Goal: Information Seeking & Learning: Learn about a topic

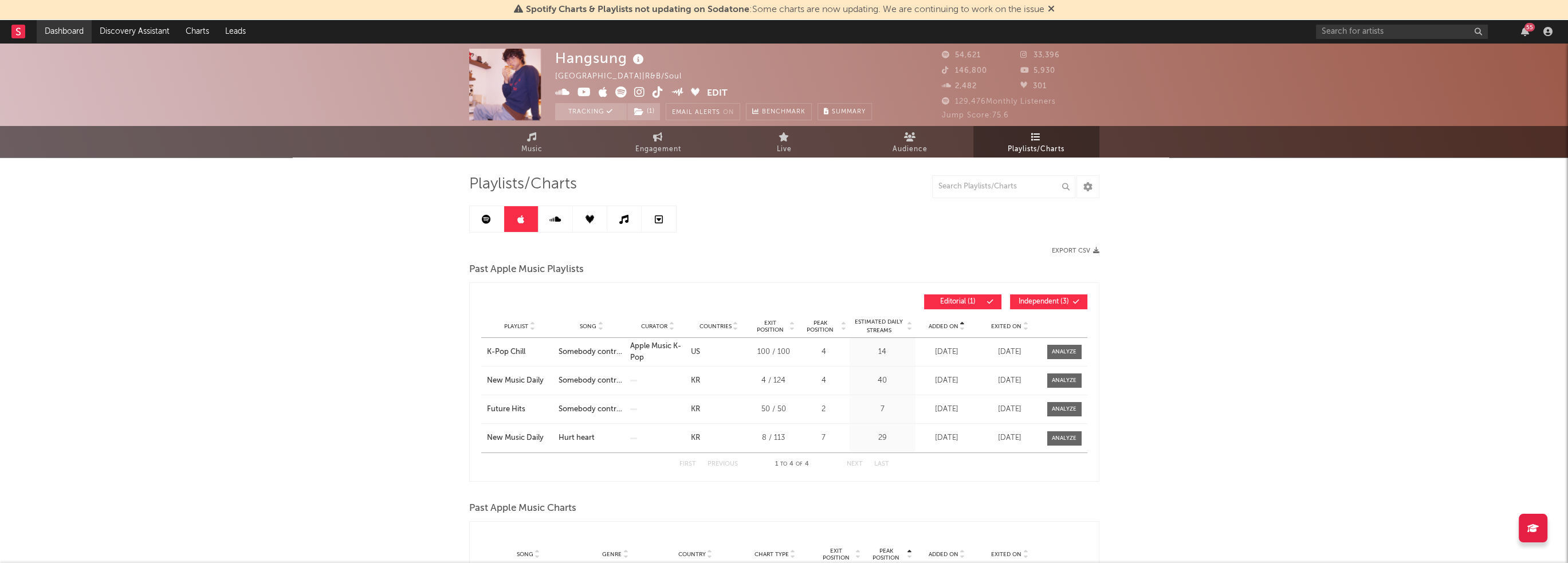
click at [66, 36] on link "Dashboard" at bounding box center [64, 32] width 55 height 23
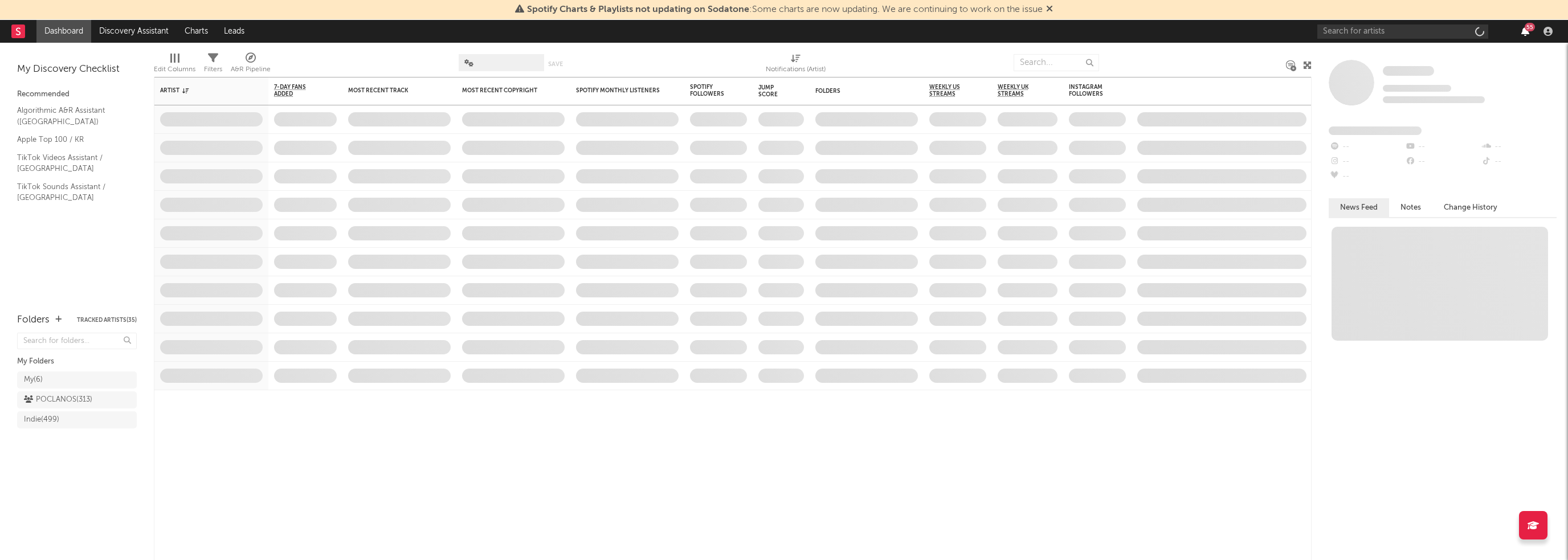
click at [1523, 29] on icon "button" at bounding box center [1525, 32] width 8 height 9
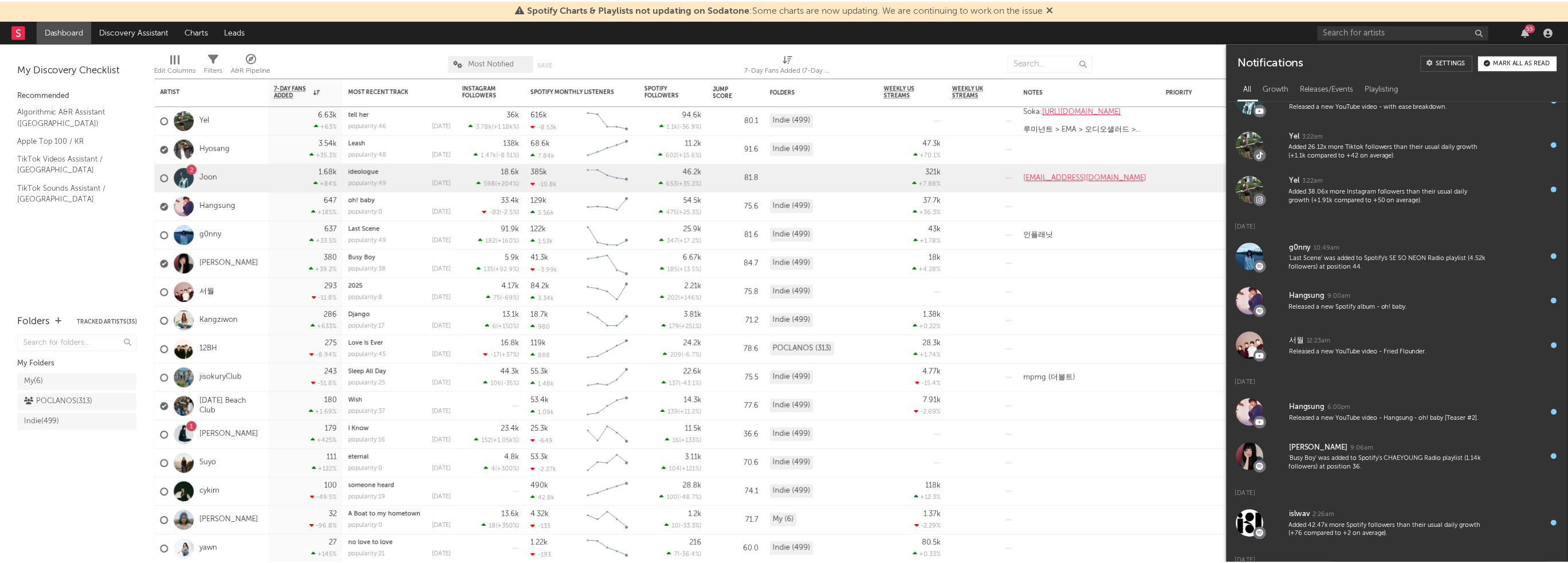
scroll to position [987, 0]
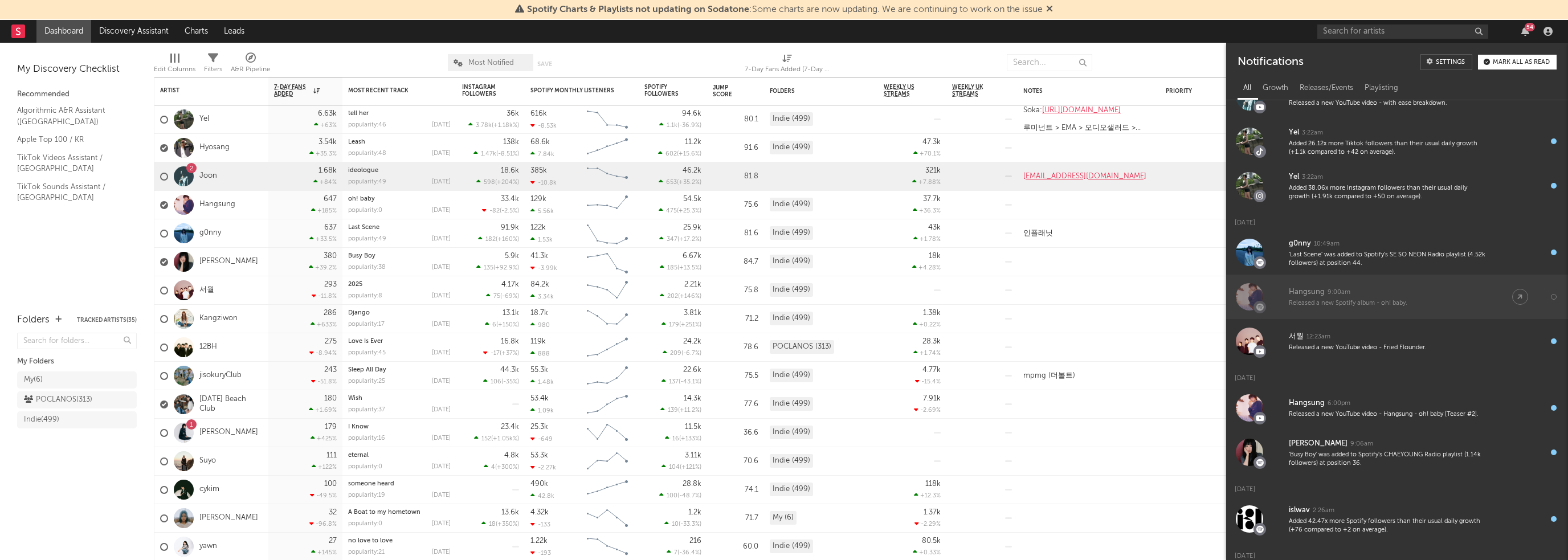
click at [1404, 289] on div "Hangsung 9:00am" at bounding box center [1389, 292] width 201 height 14
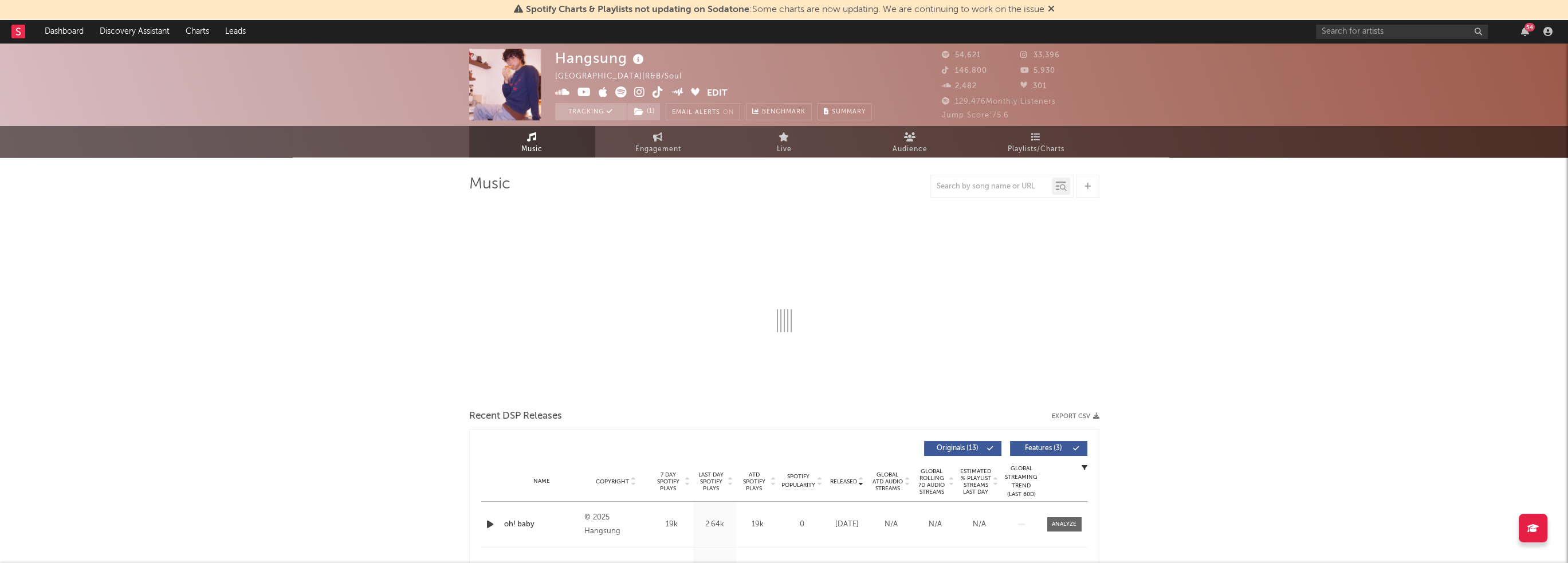
select select "6m"
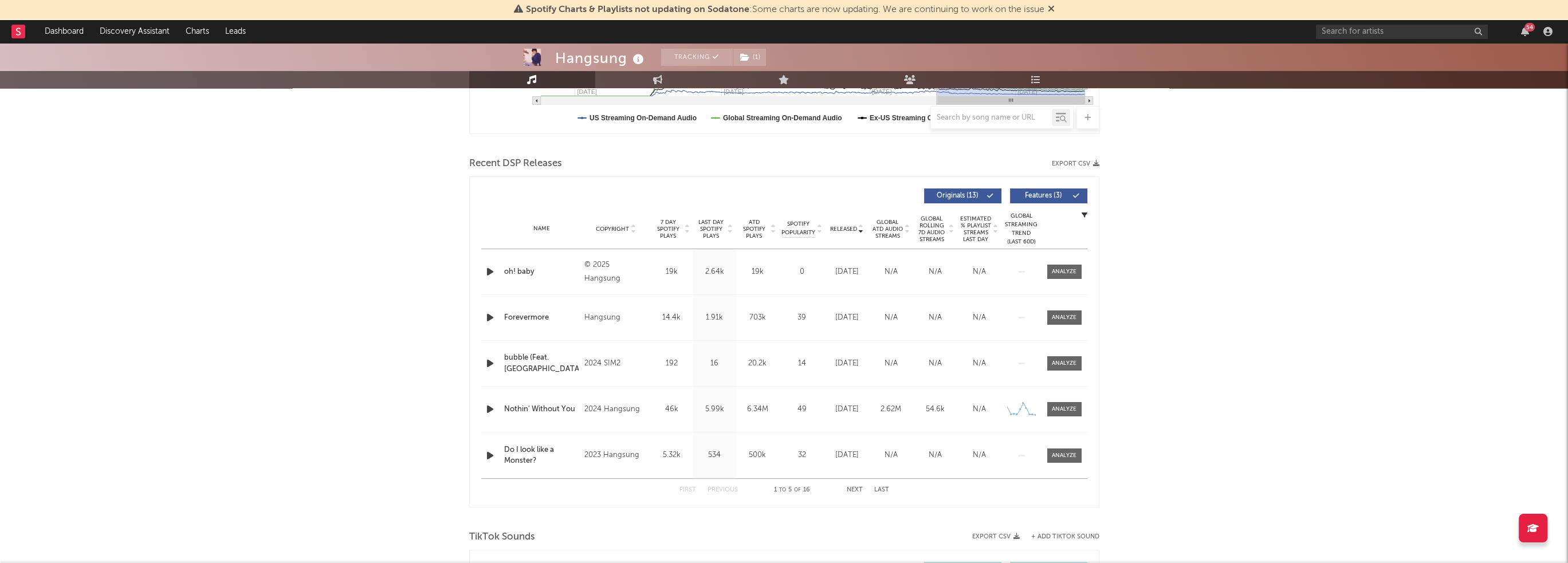
scroll to position [344, 0]
click at [565, 284] on div "Name oh! baby Copyright © 2025 Hangsung Label Hangsung Album Names oh! baby Com…" at bounding box center [784, 271] width 606 height 45
click at [1053, 277] on span at bounding box center [1064, 271] width 34 height 14
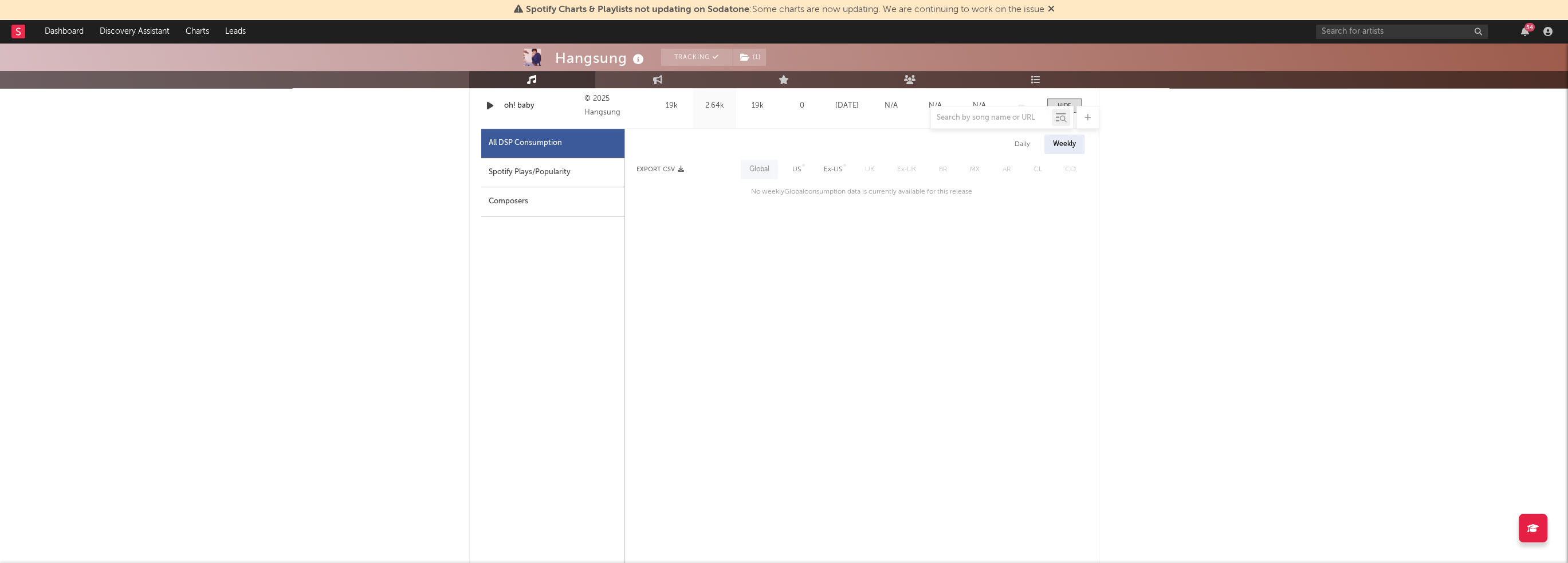
scroll to position [515, 0]
click at [568, 178] on div "Spotify Plays/Popularity" at bounding box center [553, 166] width 144 height 29
select select "1w"
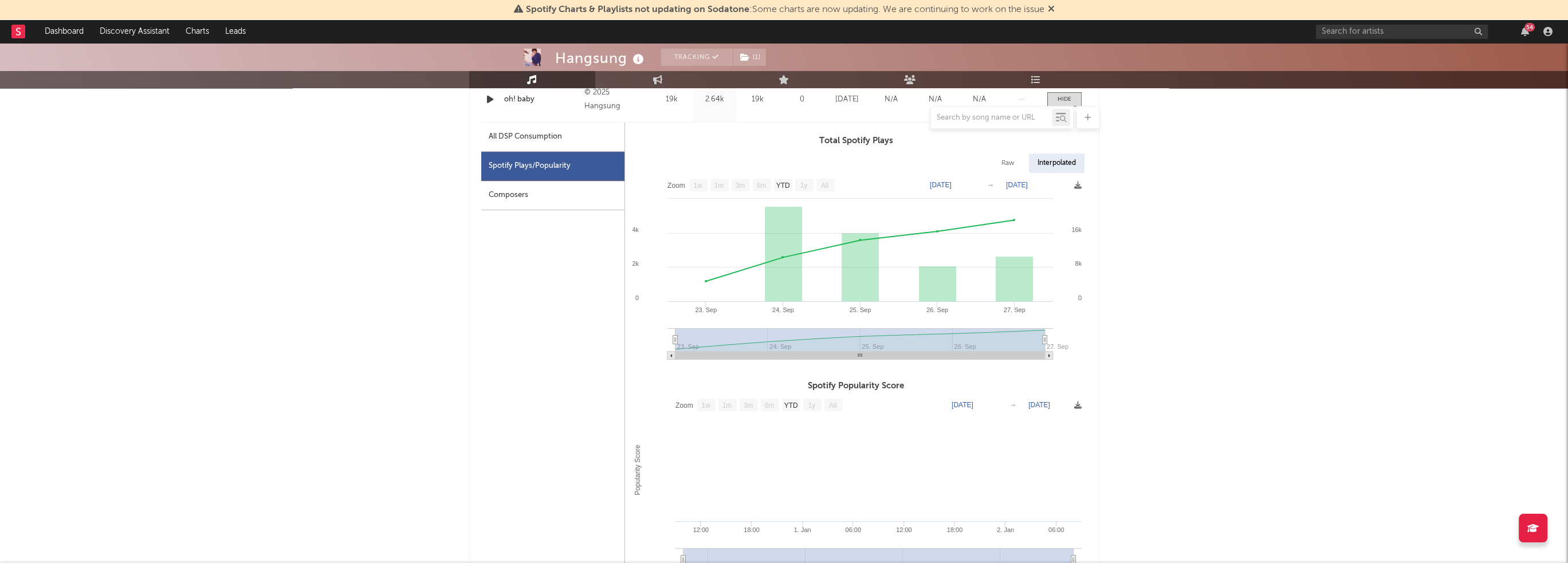
click at [501, 205] on div "Composers" at bounding box center [553, 196] width 144 height 29
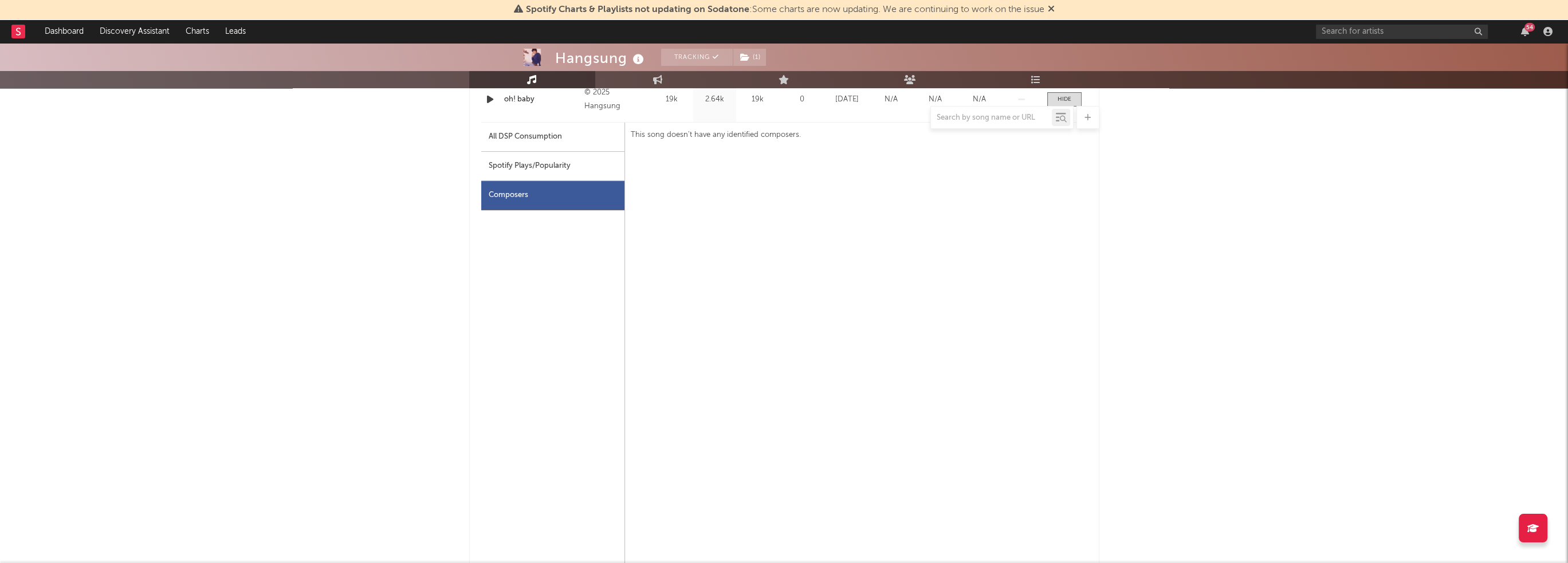
click at [551, 179] on div "Spotify Plays/Popularity" at bounding box center [553, 166] width 144 height 29
select select "1w"
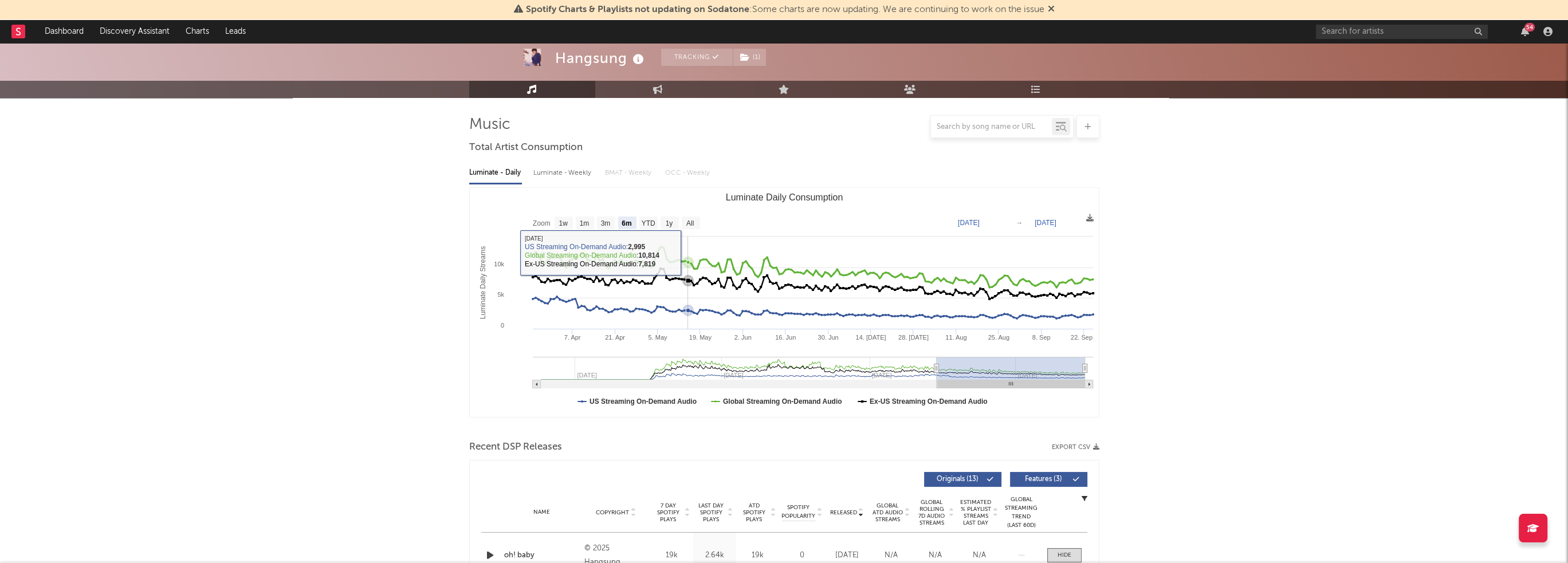
scroll to position [0, 0]
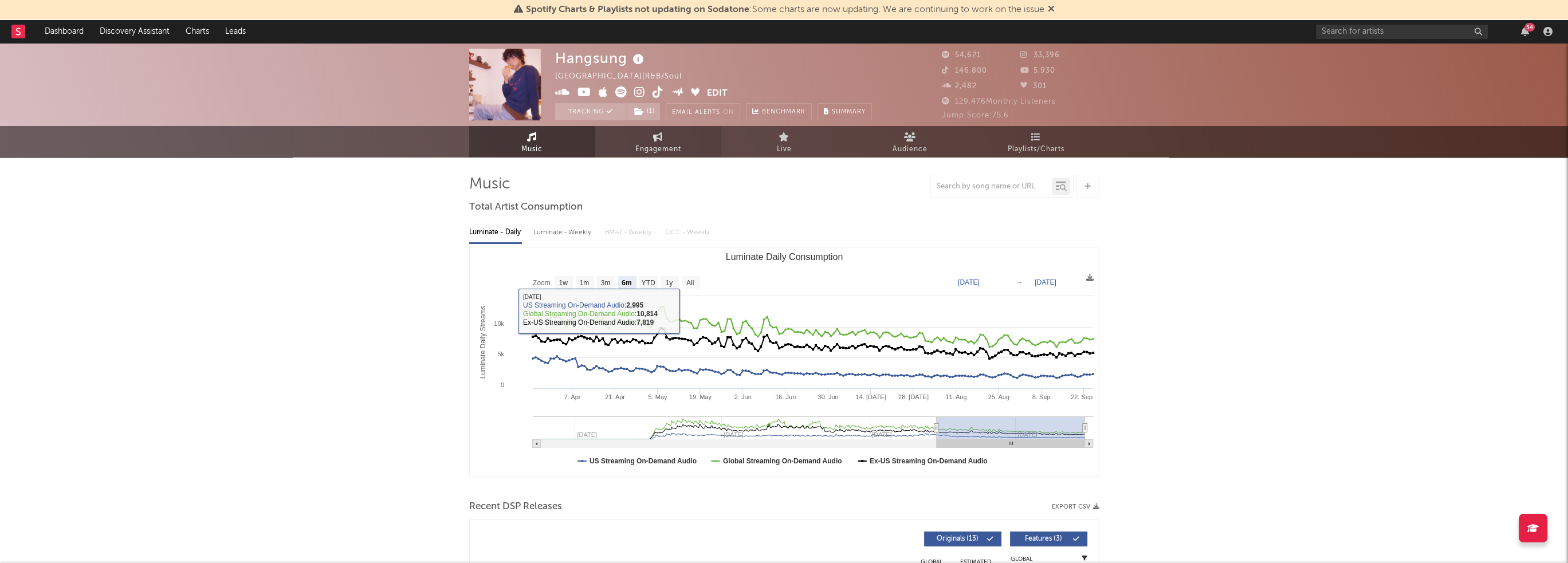
click at [673, 150] on span "Engagement" at bounding box center [658, 150] width 46 height 14
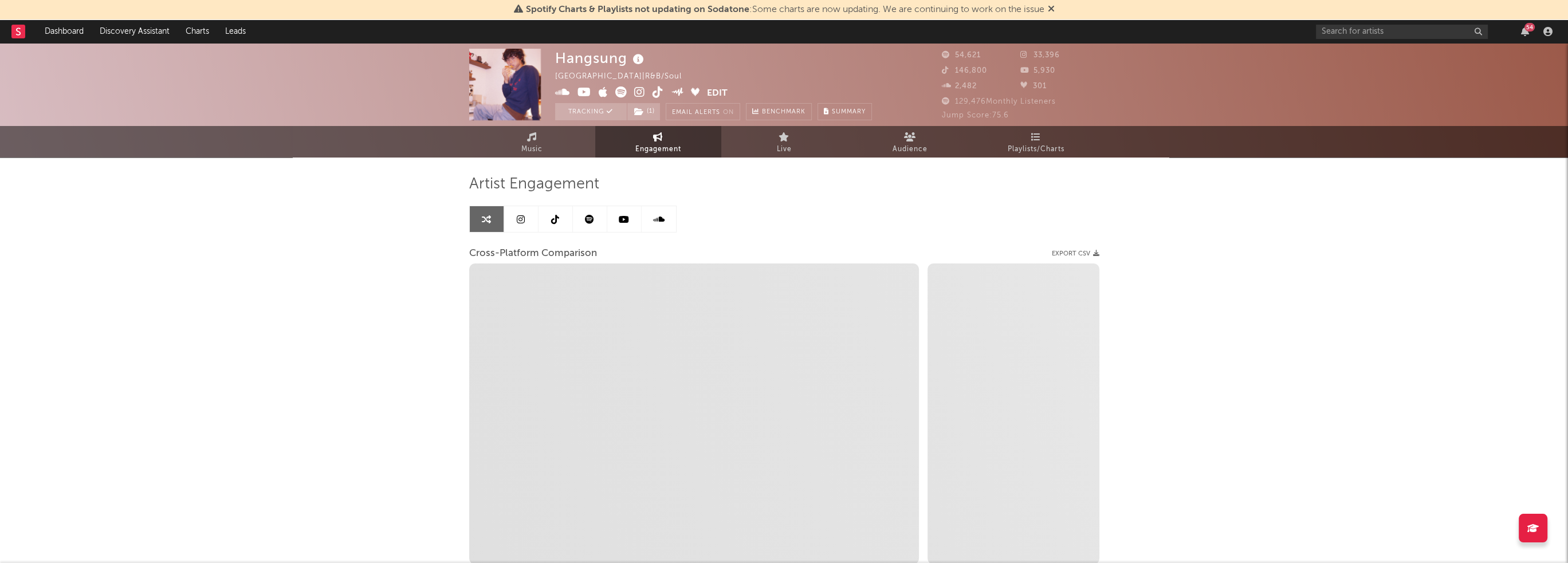
select select "1w"
select select "1m"
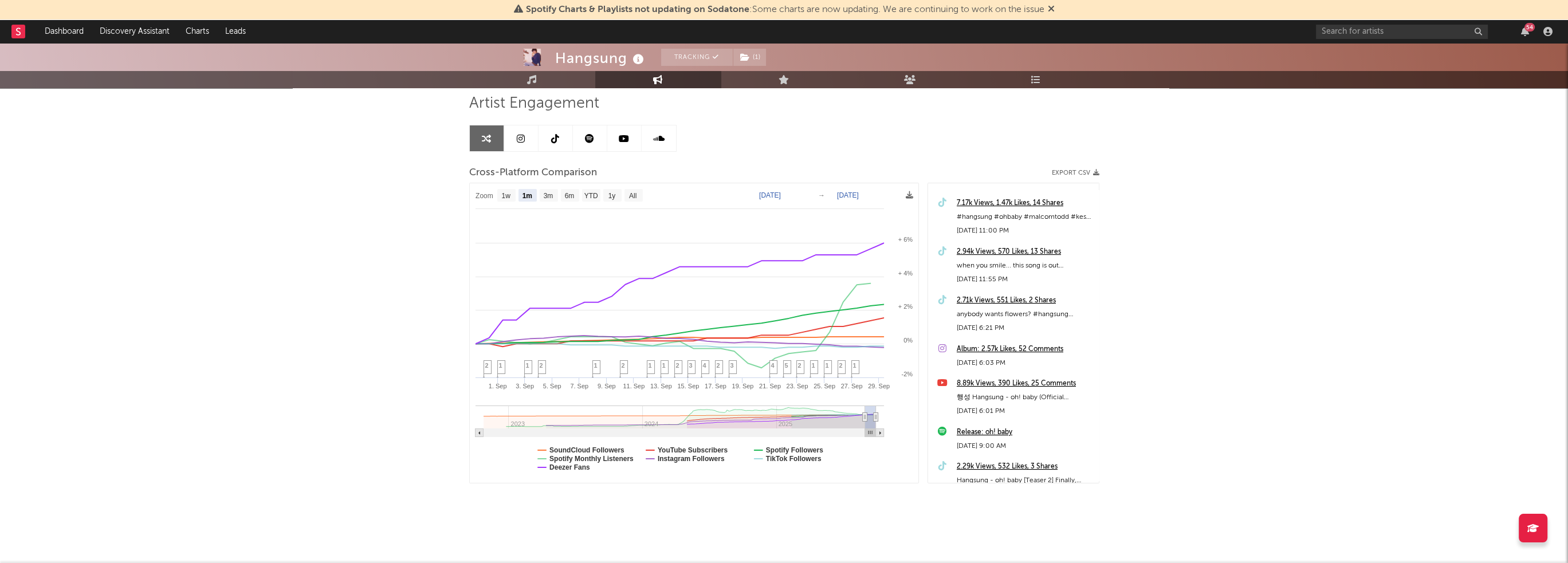
scroll to position [401, 0]
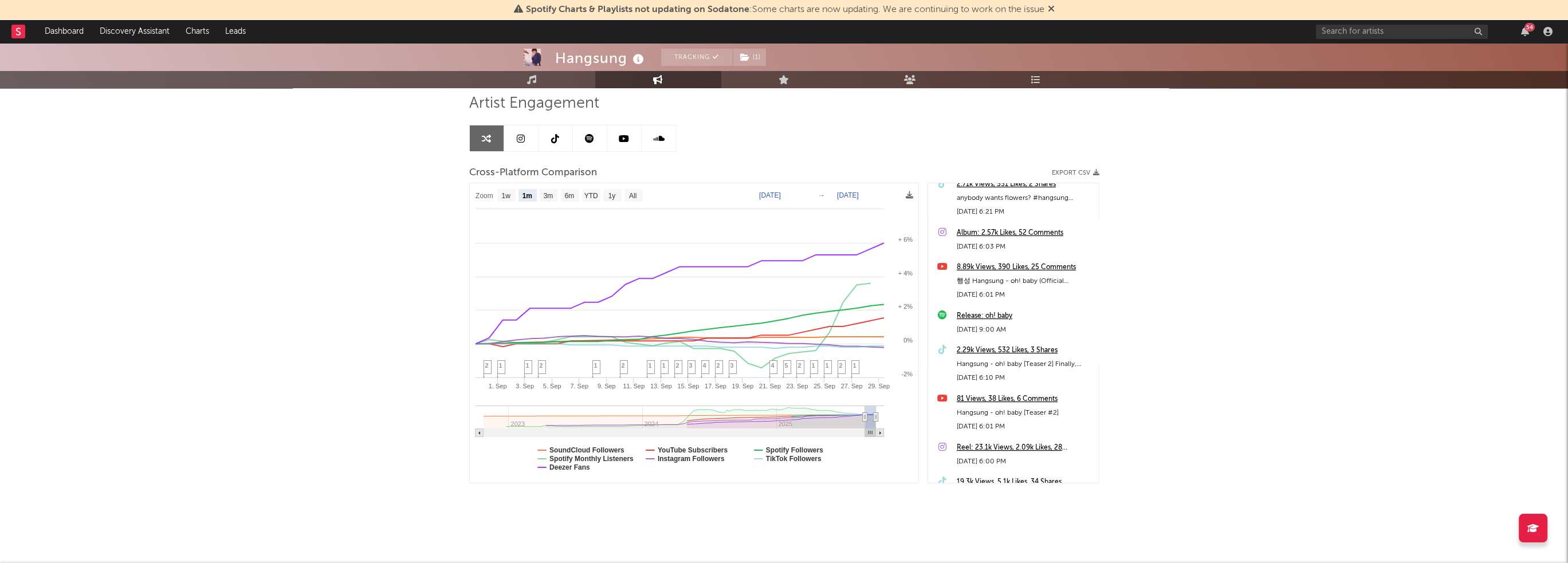
click at [594, 144] on link at bounding box center [589, 138] width 34 height 26
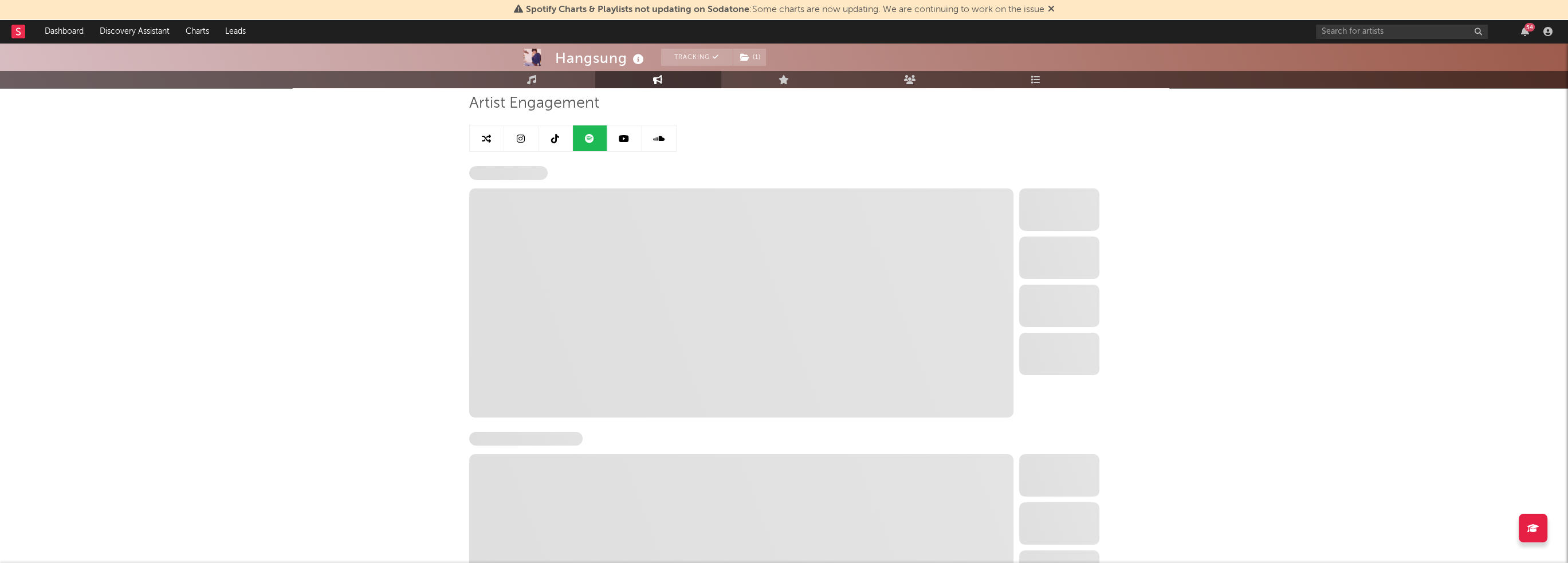
select select "6m"
select select "1w"
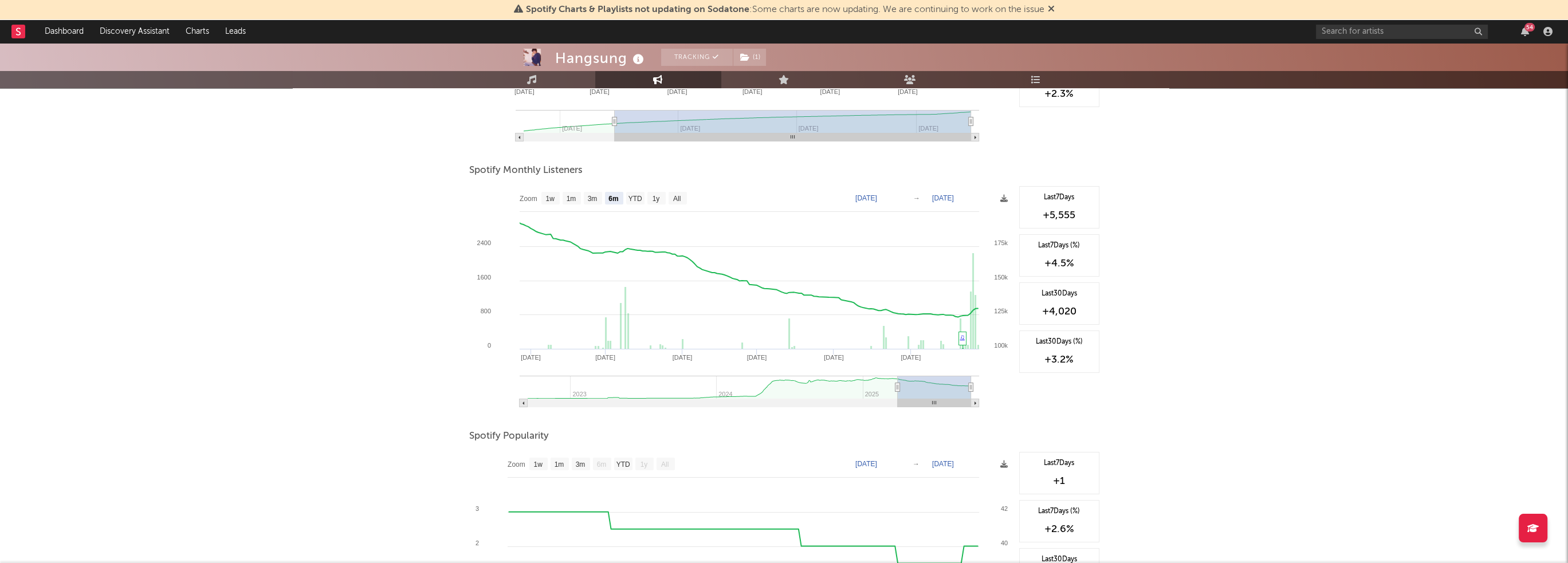
scroll to position [367, 0]
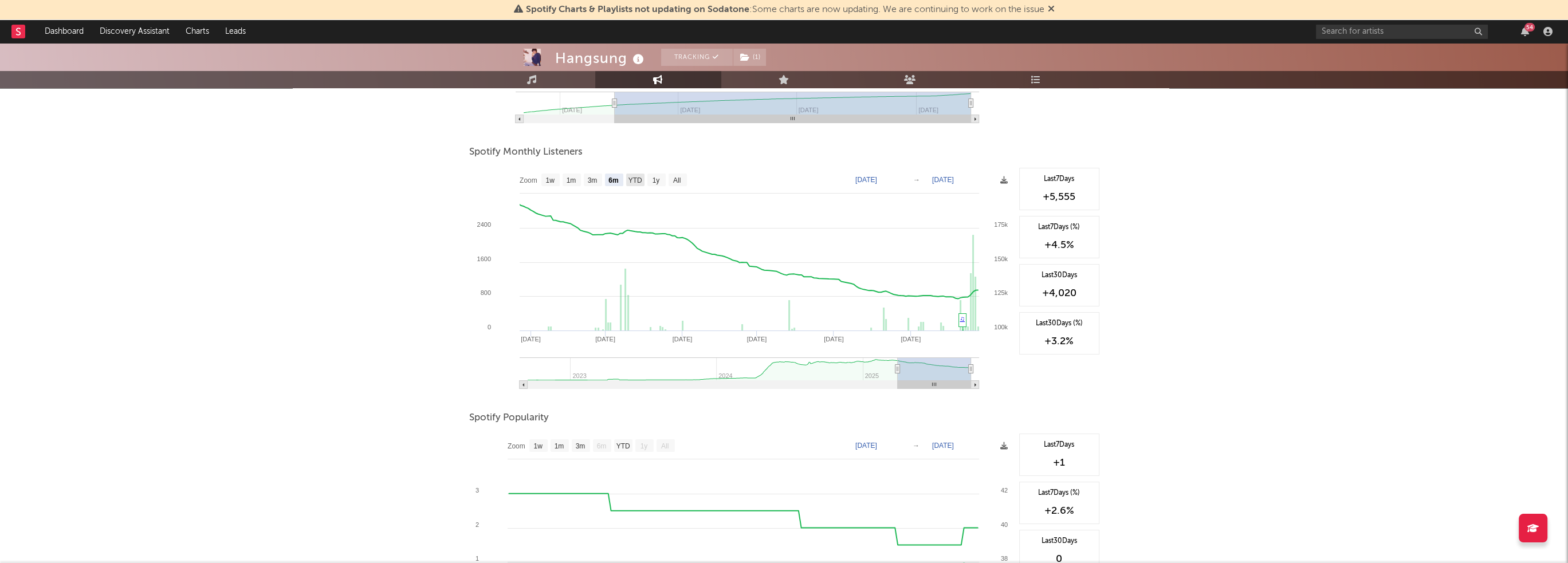
click at [636, 179] on text "YTD" at bounding box center [635, 181] width 14 height 8
select select "YTD"
type input "[DATE]"
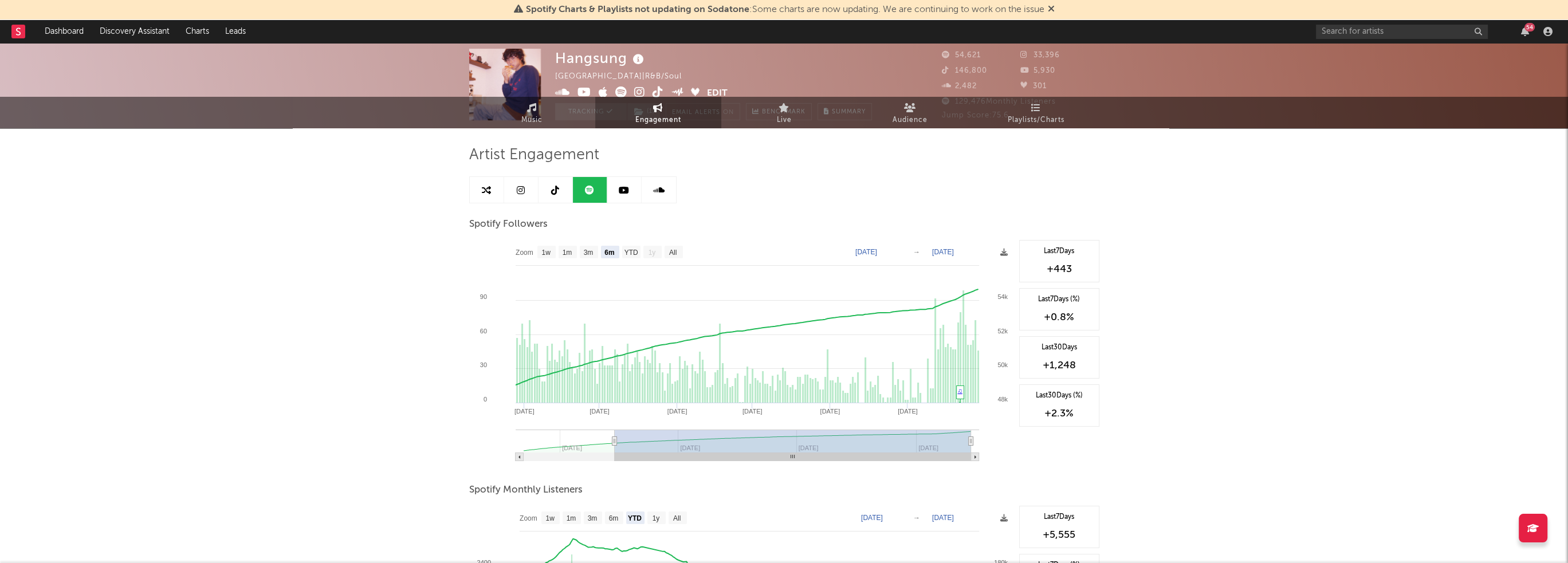
scroll to position [0, 0]
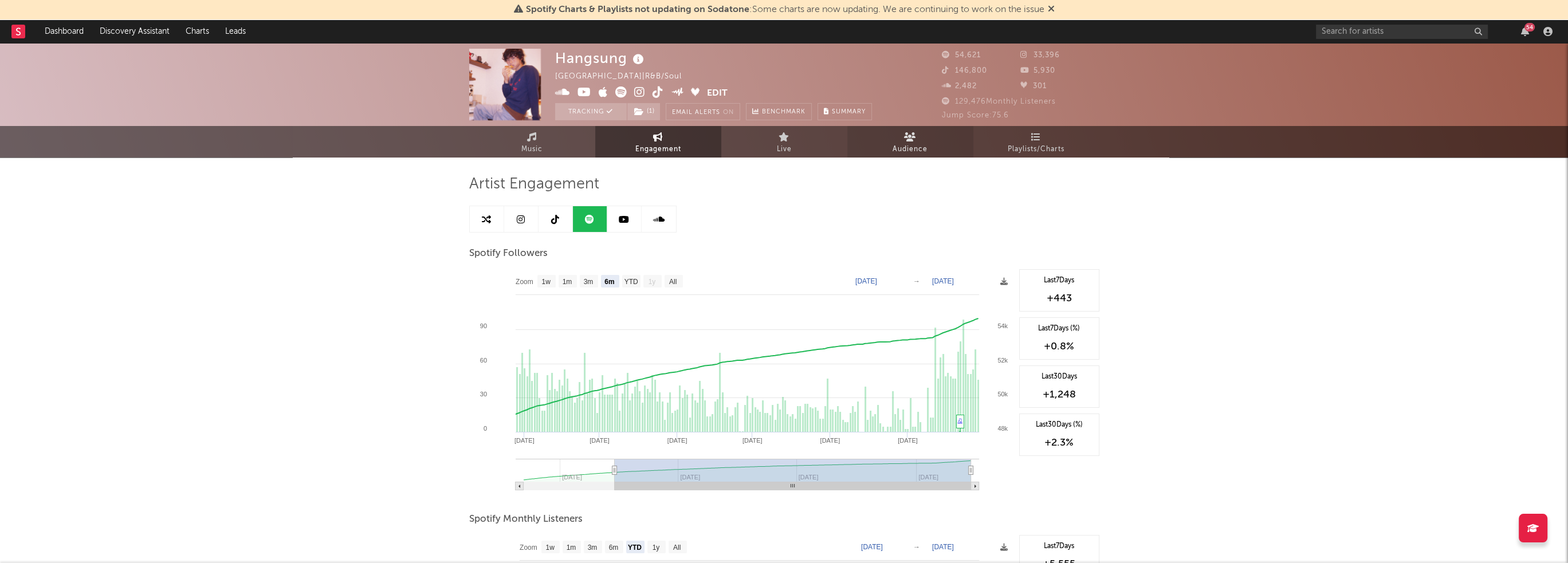
click at [927, 148] on span "Audience" at bounding box center [910, 150] width 35 height 14
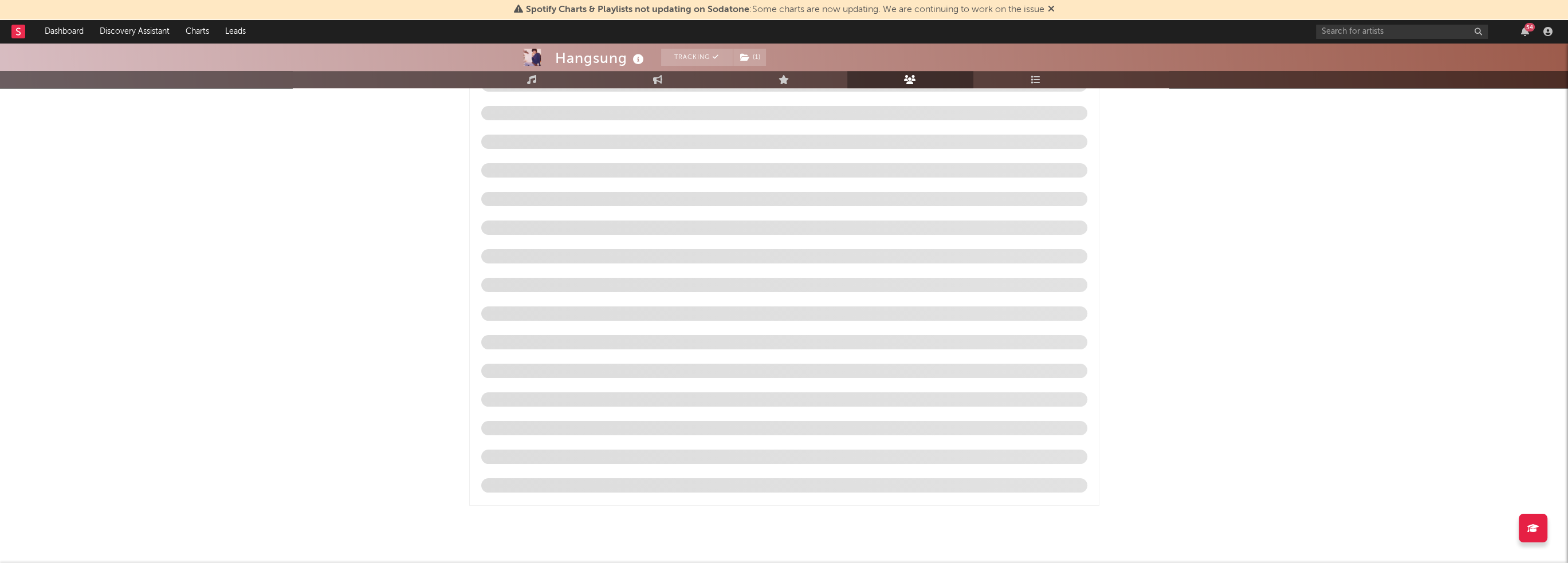
scroll to position [917, 0]
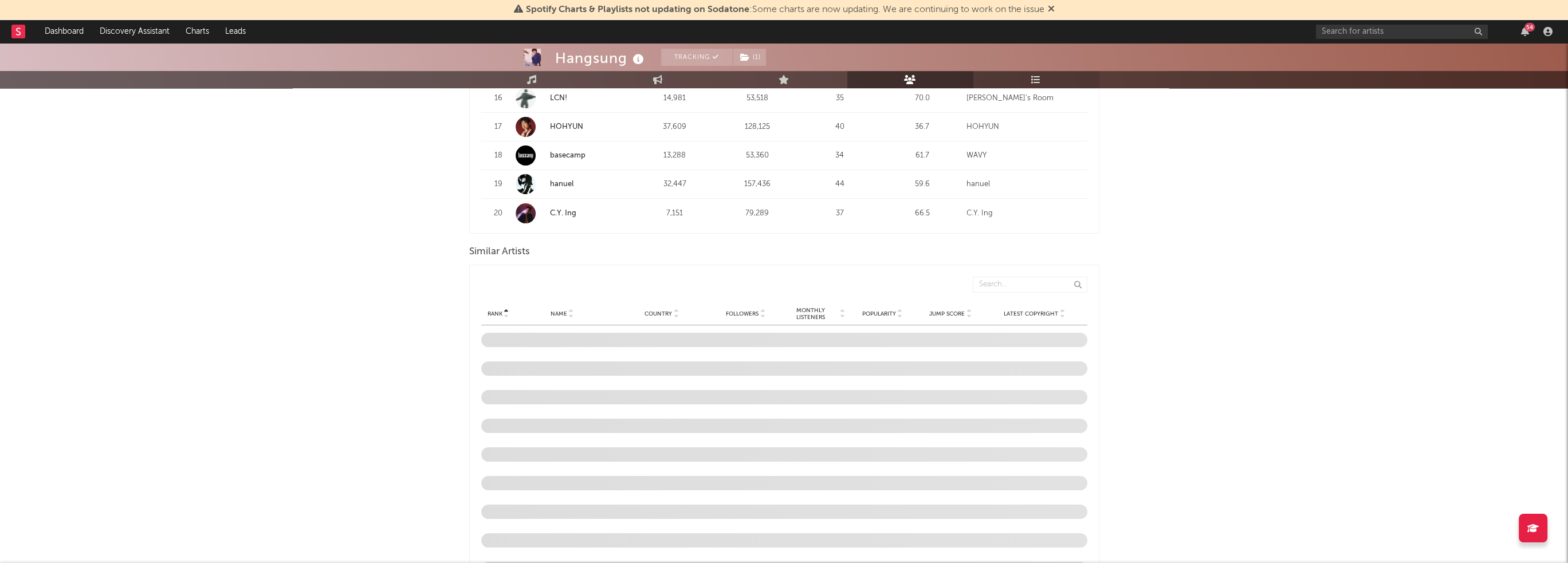
click at [1046, 82] on link "Playlists/Charts" at bounding box center [1036, 79] width 126 height 17
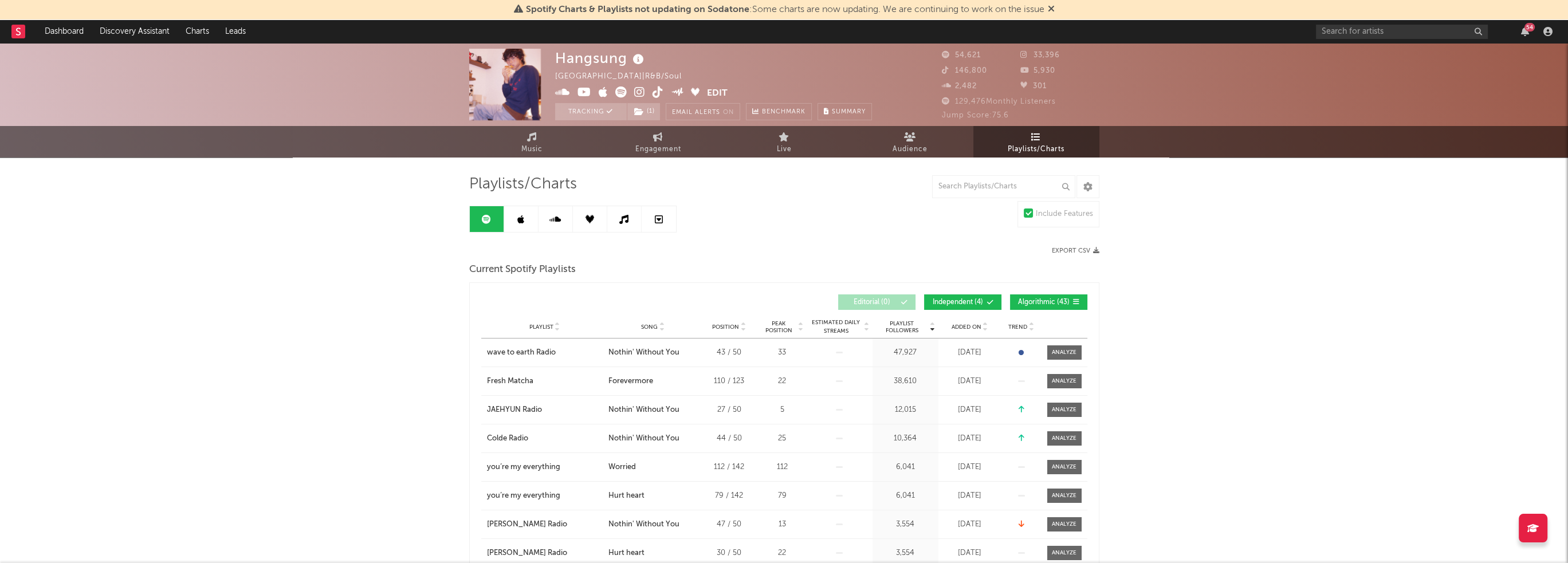
click at [979, 329] on div "Added On" at bounding box center [970, 326] width 57 height 8
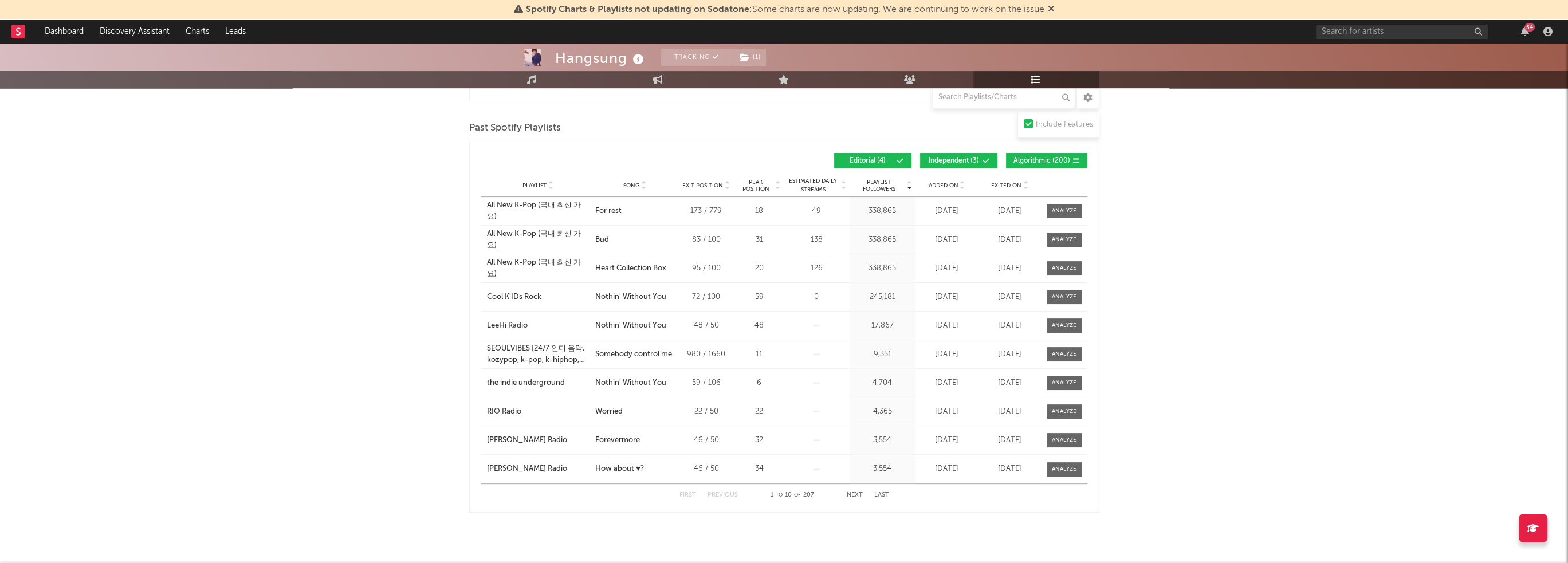
scroll to position [736, 0]
